Goal: Navigation & Orientation: Find specific page/section

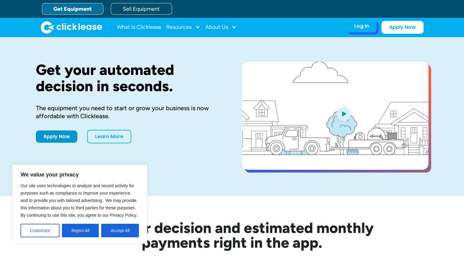
click at [348, 27] on div "Log In Account login I use Clicklease to get my equipment Partner Portal I offe…" at bounding box center [362, 26] width 30 height 13
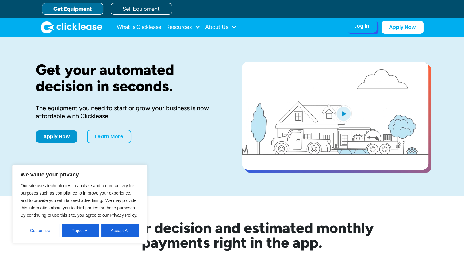
click at [360, 23] on div "Log In" at bounding box center [361, 26] width 15 height 6
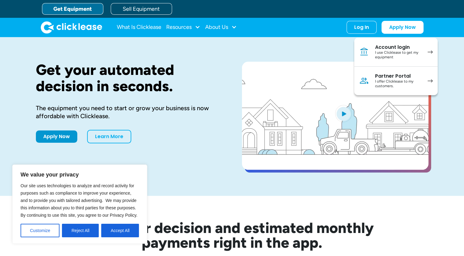
click at [256, 33] on nav "What Is Clicklease Resources Blog Case Studies Videos FAQs About Us About Us Ca…" at bounding box center [270, 27] width 307 height 13
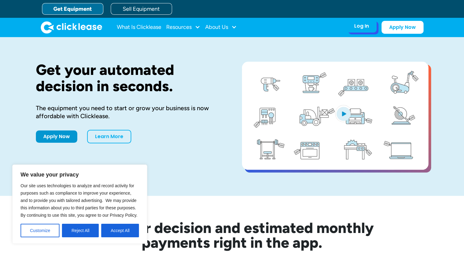
click at [358, 30] on div "Log In Account login I use Clicklease to get my equipment Partner Portal I offe…" at bounding box center [362, 26] width 30 height 13
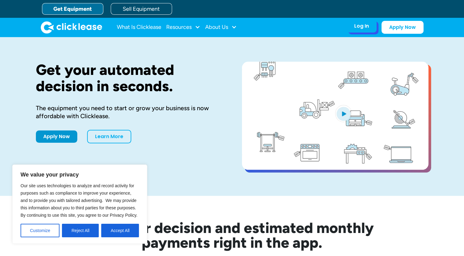
click at [360, 25] on div "Log In" at bounding box center [361, 26] width 15 height 6
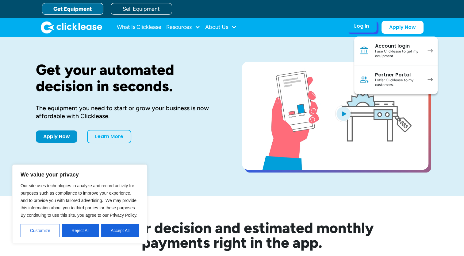
click at [389, 52] on div "I use Clicklease to get my equipment" at bounding box center [398, 54] width 46 height 10
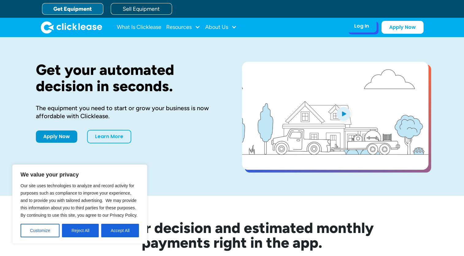
click at [369, 30] on div "Log In Account login I use Clicklease to get my equipment Partner Portal I offe…" at bounding box center [362, 26] width 30 height 13
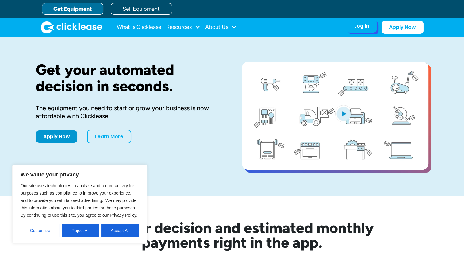
click at [361, 27] on div "Log In" at bounding box center [361, 26] width 15 height 6
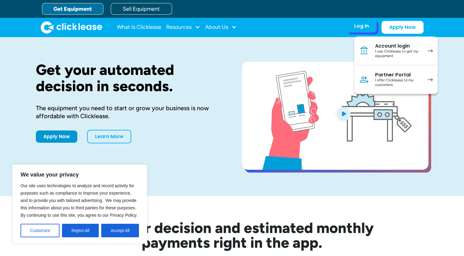
click at [383, 71] on link "Partner Portal I offer Clicklease to my customers." at bounding box center [395, 79] width 83 height 29
